Goal: Task Accomplishment & Management: Manage account settings

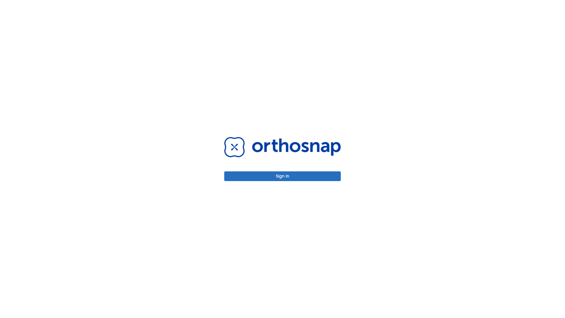
click at [282, 176] on button "Sign in" at bounding box center [282, 176] width 116 height 10
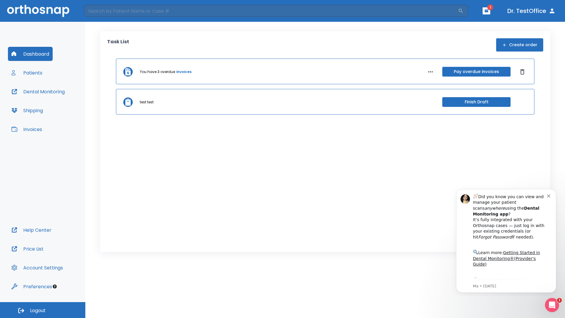
click at [43, 310] on span "Logout" at bounding box center [38, 310] width 16 height 6
